Goal: Information Seeking & Learning: Learn about a topic

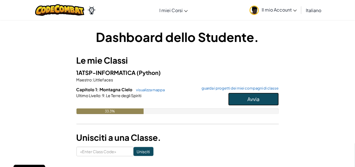
click at [247, 100] on span "Avvia" at bounding box center [253, 98] width 12 height 6
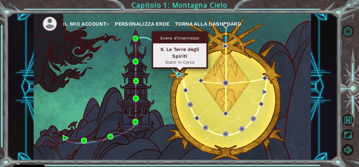
click at [180, 74] on img at bounding box center [180, 74] width 6 height 6
